Goal: Information Seeking & Learning: Learn about a topic

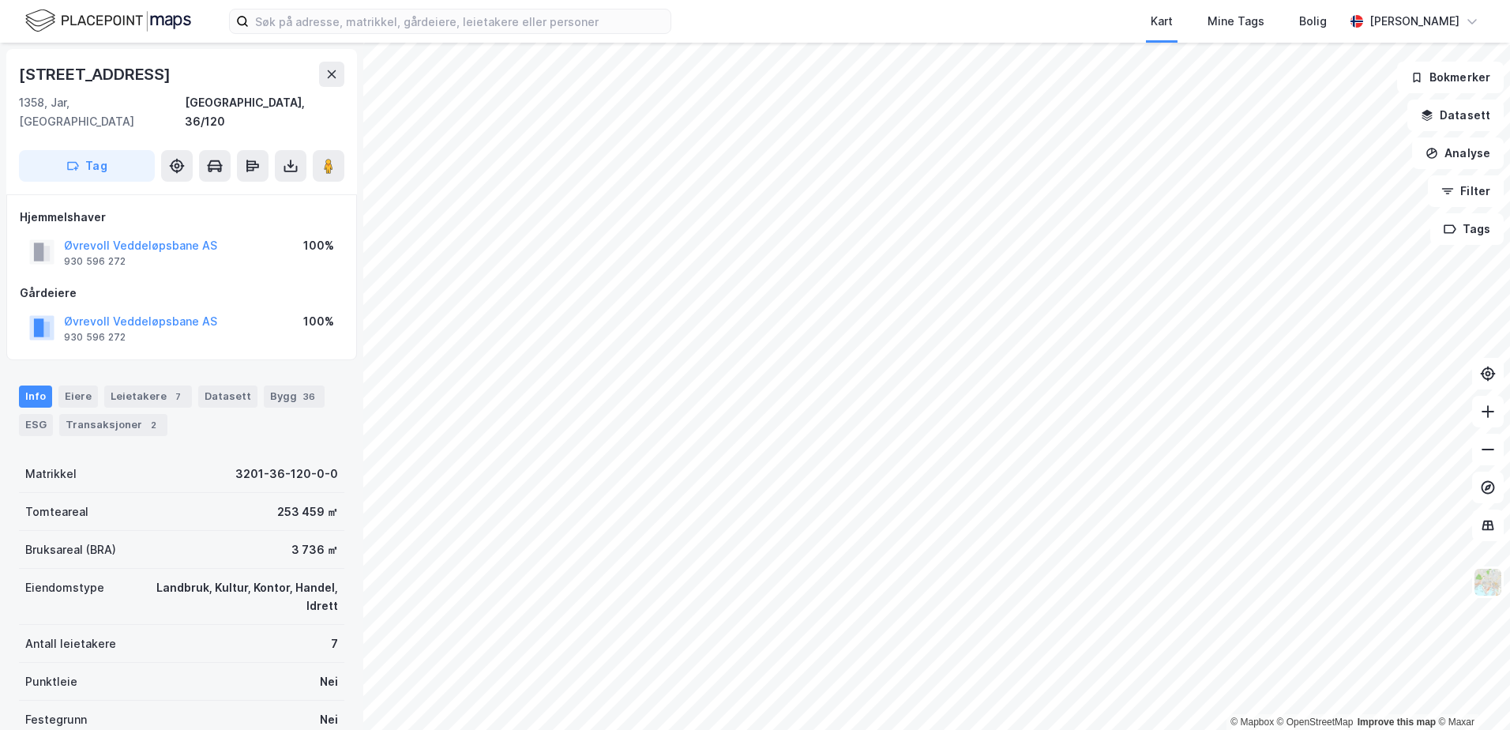
click at [1023, 729] on html "Kart Mine Tags Bolig [PERSON_NAME] © Mapbox © OpenStreetMap Improve this map © …" at bounding box center [755, 365] width 1510 height 730
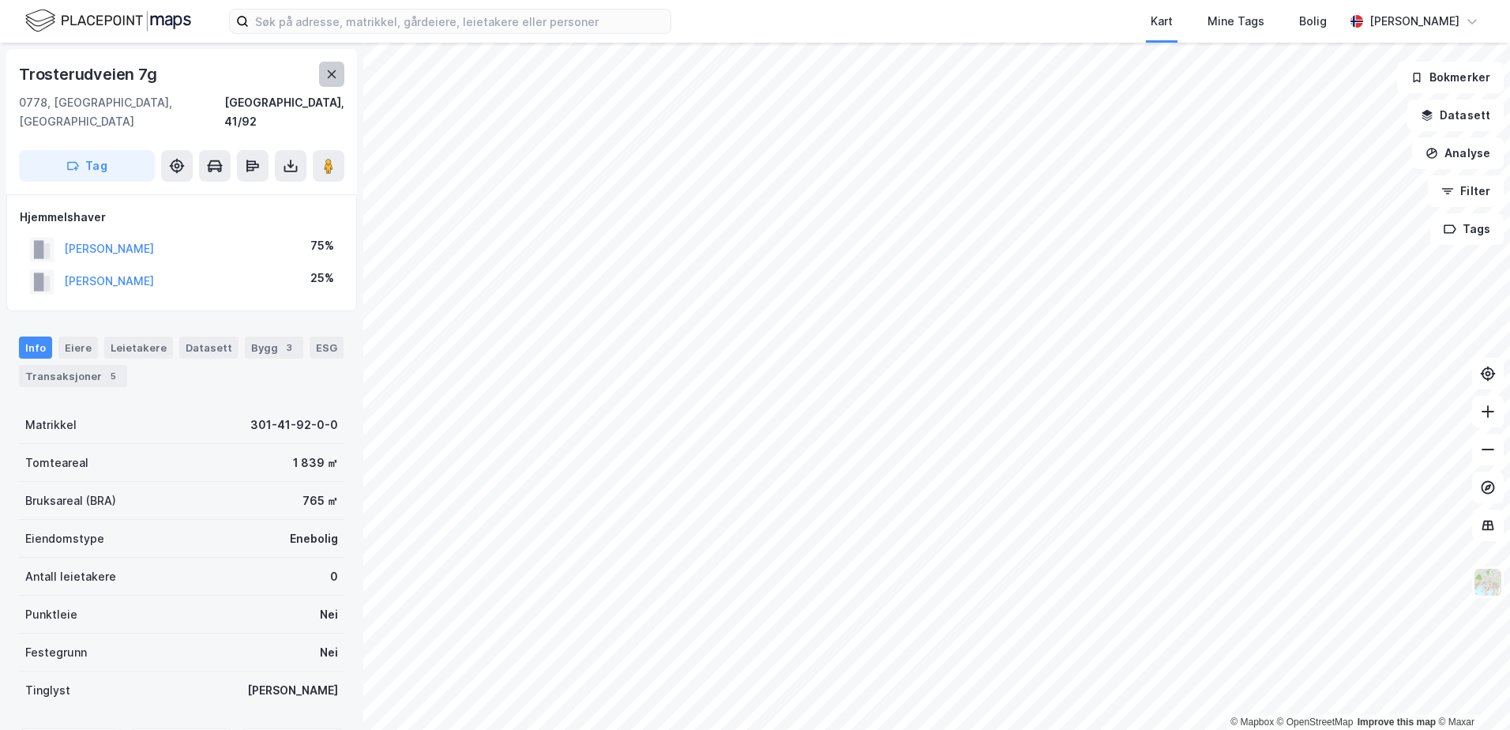
click at [331, 73] on icon at bounding box center [332, 74] width 9 height 8
